Goal: Task Accomplishment & Management: Manage account settings

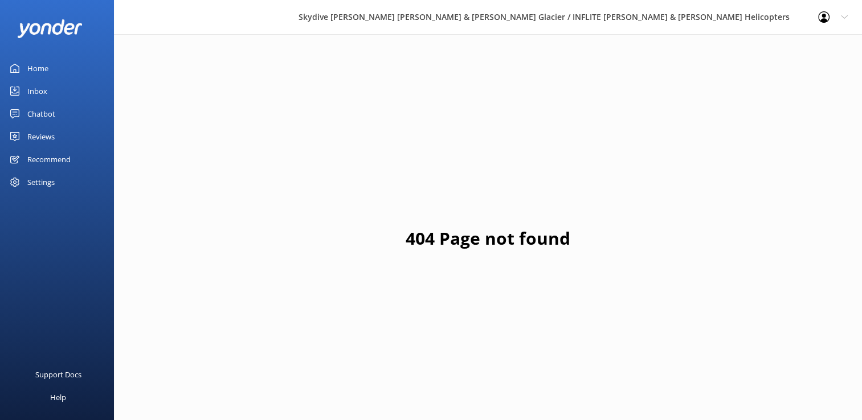
click at [62, 138] on link "Reviews" at bounding box center [57, 136] width 114 height 23
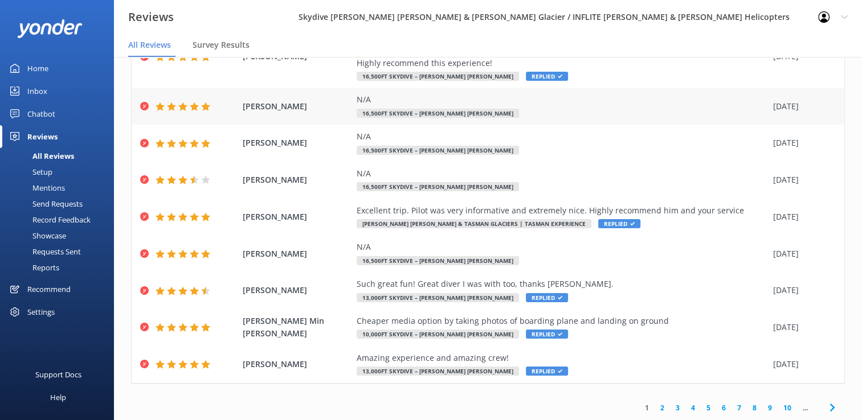
scroll to position [23, 0]
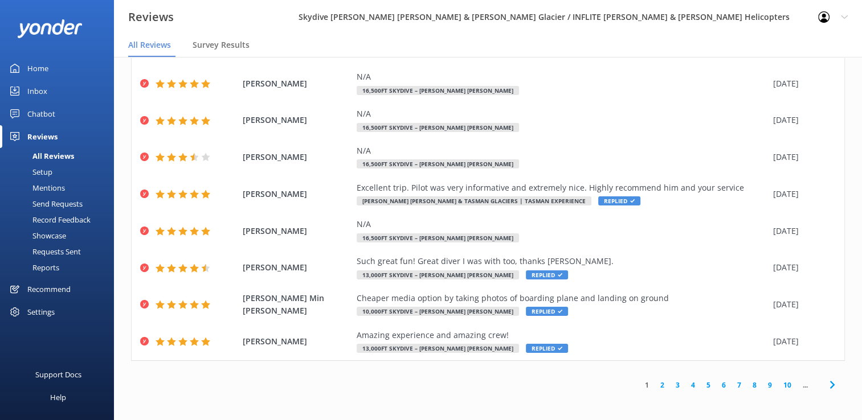
click at [654, 386] on link "2" at bounding box center [661, 385] width 15 height 11
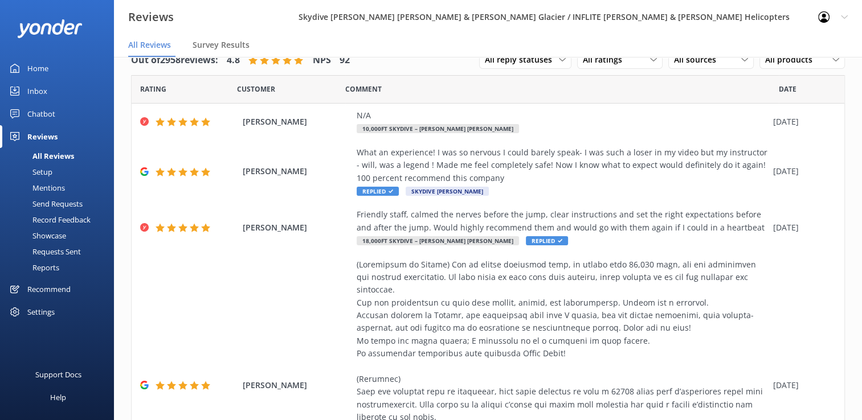
click at [72, 63] on link "Home" at bounding box center [57, 68] width 114 height 23
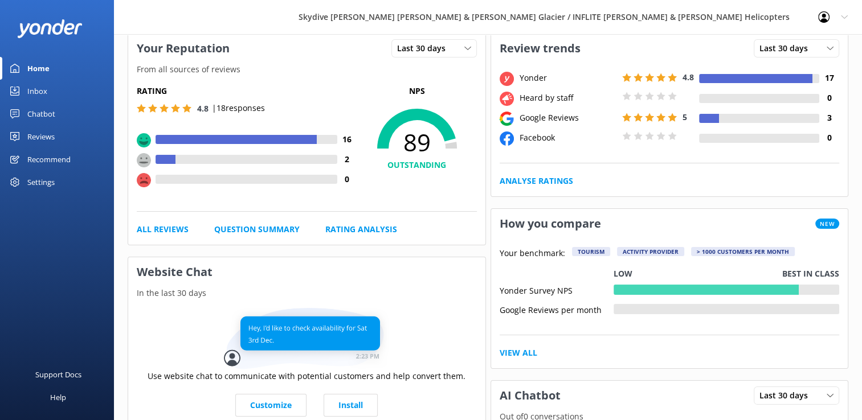
scroll to position [32, 0]
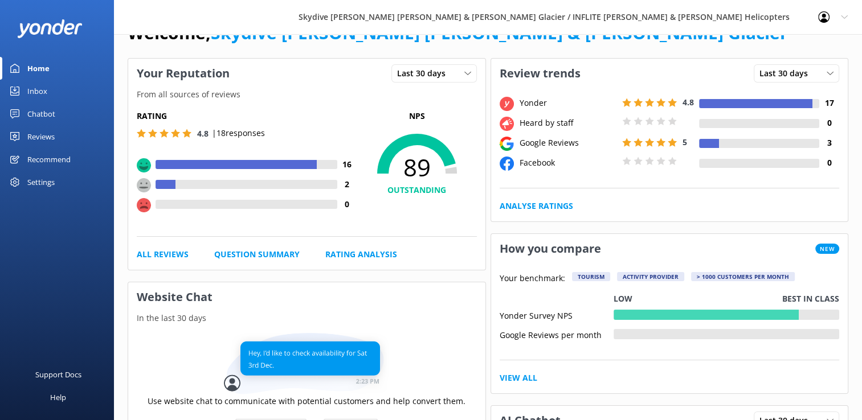
click at [54, 116] on div "Chatbot" at bounding box center [41, 114] width 28 height 23
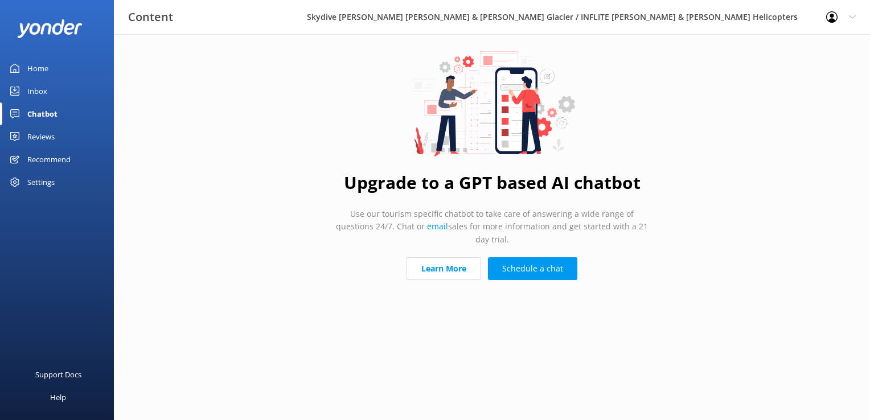
click at [52, 136] on div "Reviews" at bounding box center [40, 136] width 27 height 23
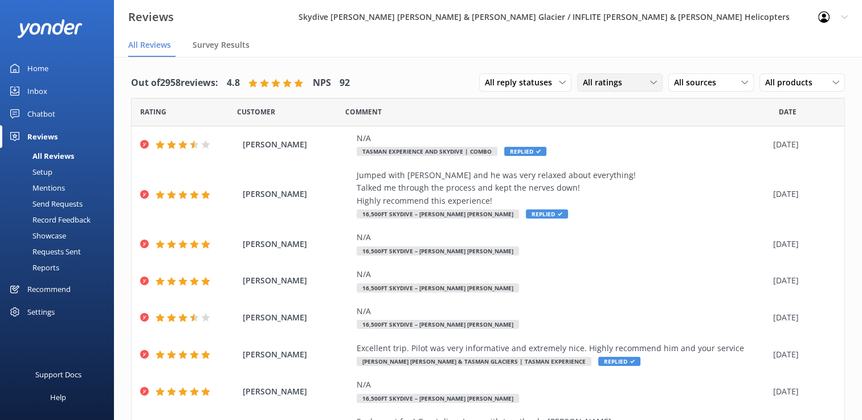
click at [609, 78] on span "All ratings" at bounding box center [606, 82] width 46 height 13
click at [614, 154] on div "Passives" at bounding box center [615, 151] width 44 height 11
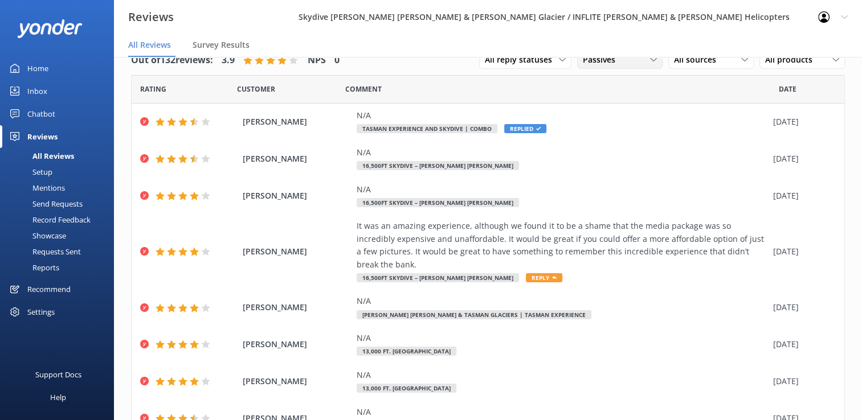
click at [612, 64] on span "Passives" at bounding box center [602, 60] width 39 height 13
click at [453, 64] on div "Out of 132 reviews: 3.9 NPS 0 All reply statuses All reply statuses Needs a rep…" at bounding box center [488, 61] width 714 height 30
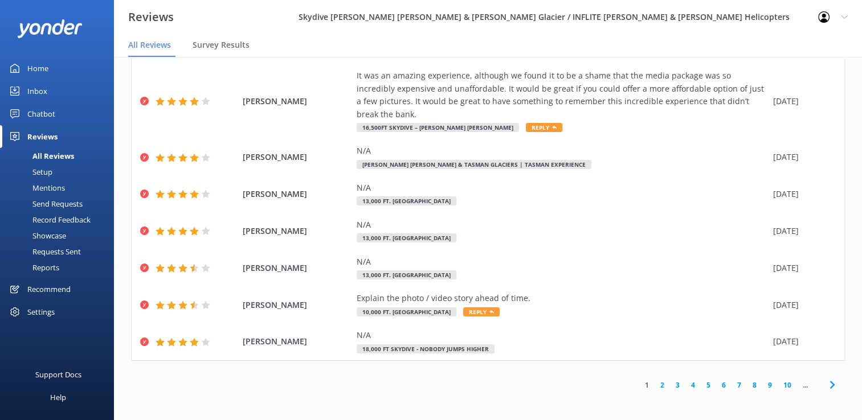
click at [654, 386] on link "2" at bounding box center [661, 385] width 15 height 11
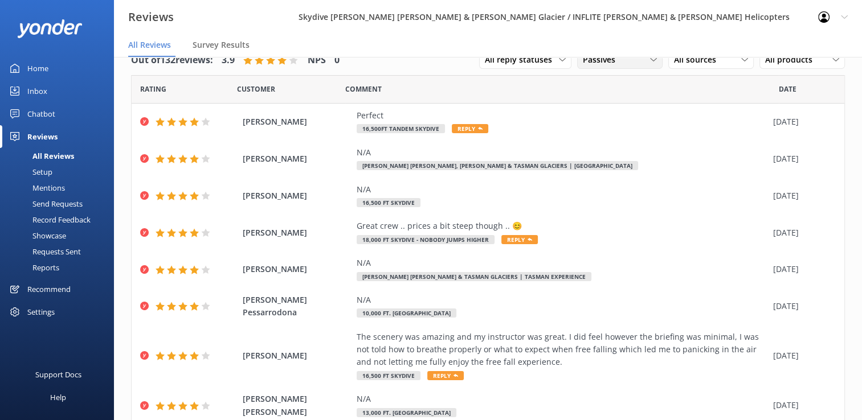
click at [616, 63] on div "Passives" at bounding box center [620, 60] width 80 height 13
click at [613, 76] on link "All ratings" at bounding box center [627, 83] width 101 height 23
